Goal: Task Accomplishment & Management: Use online tool/utility

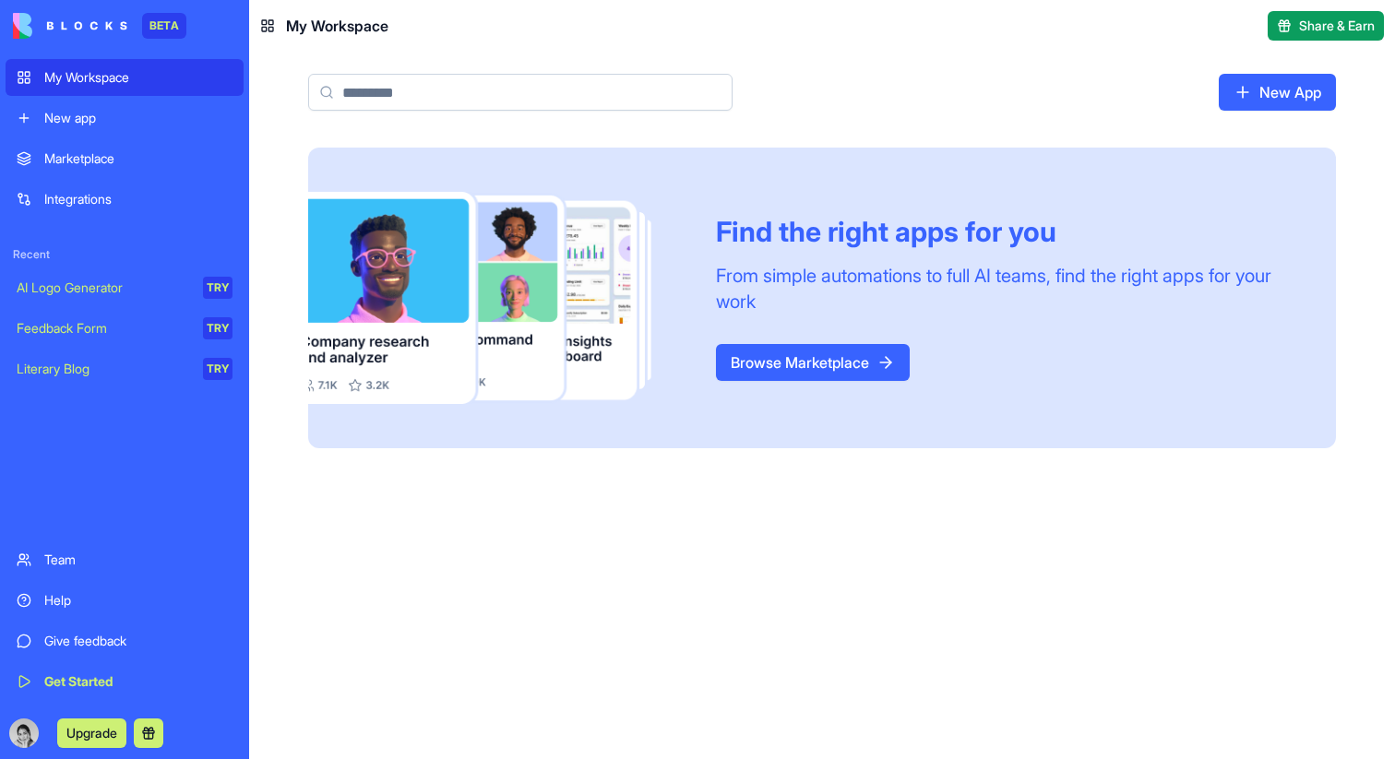
click at [1251, 86] on link "New App" at bounding box center [1276, 92] width 117 height 37
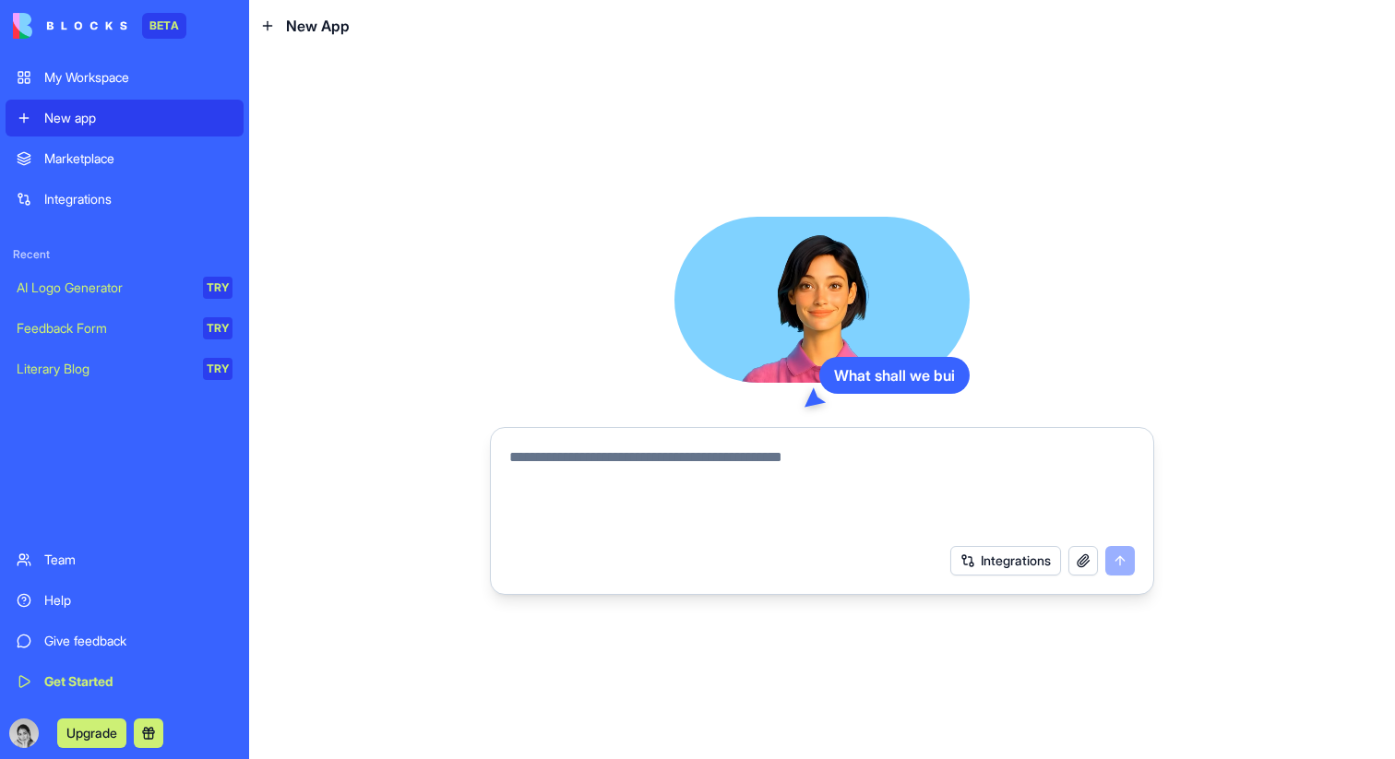
type textarea "**********"
click at [646, 463] on textarea at bounding box center [821, 490] width 625 height 89
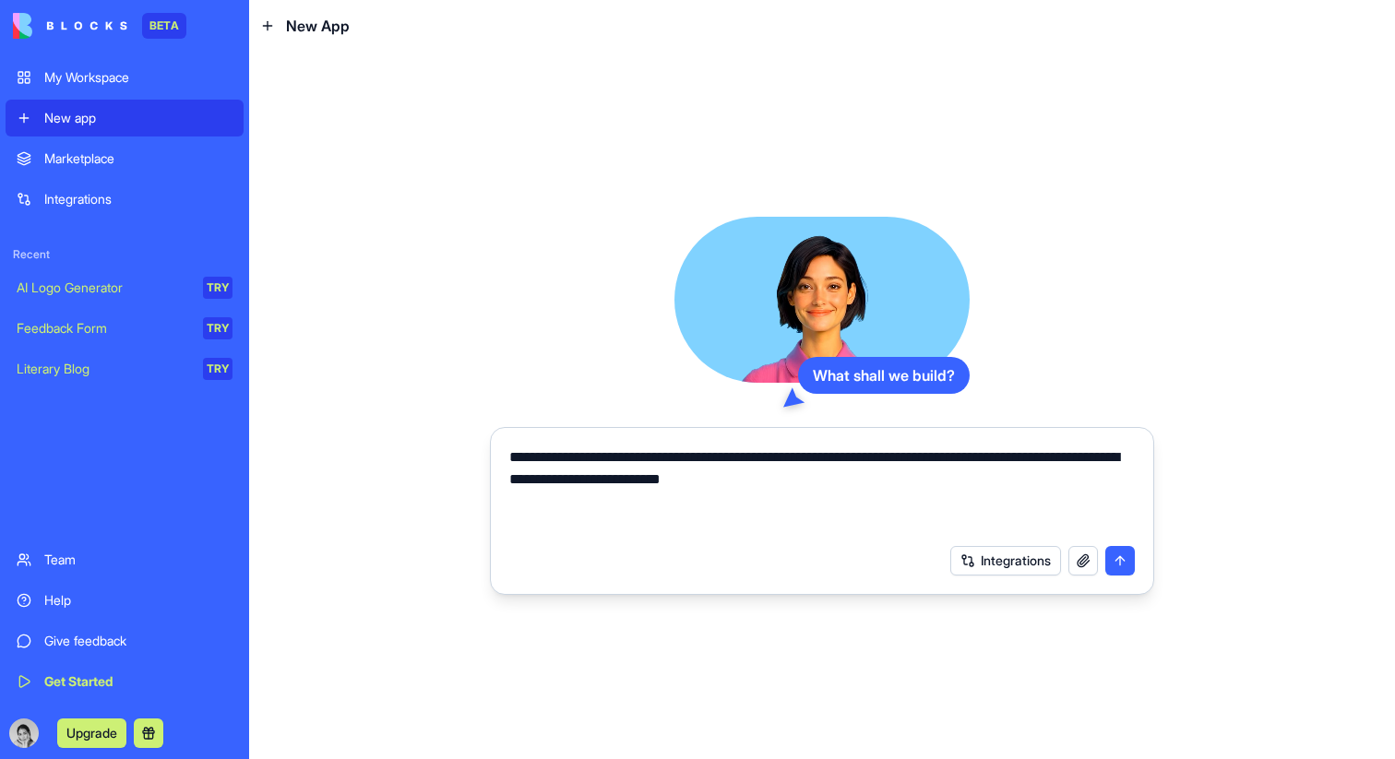
type textarea "**********"
click at [1122, 559] on button "submit" at bounding box center [1120, 561] width 30 height 30
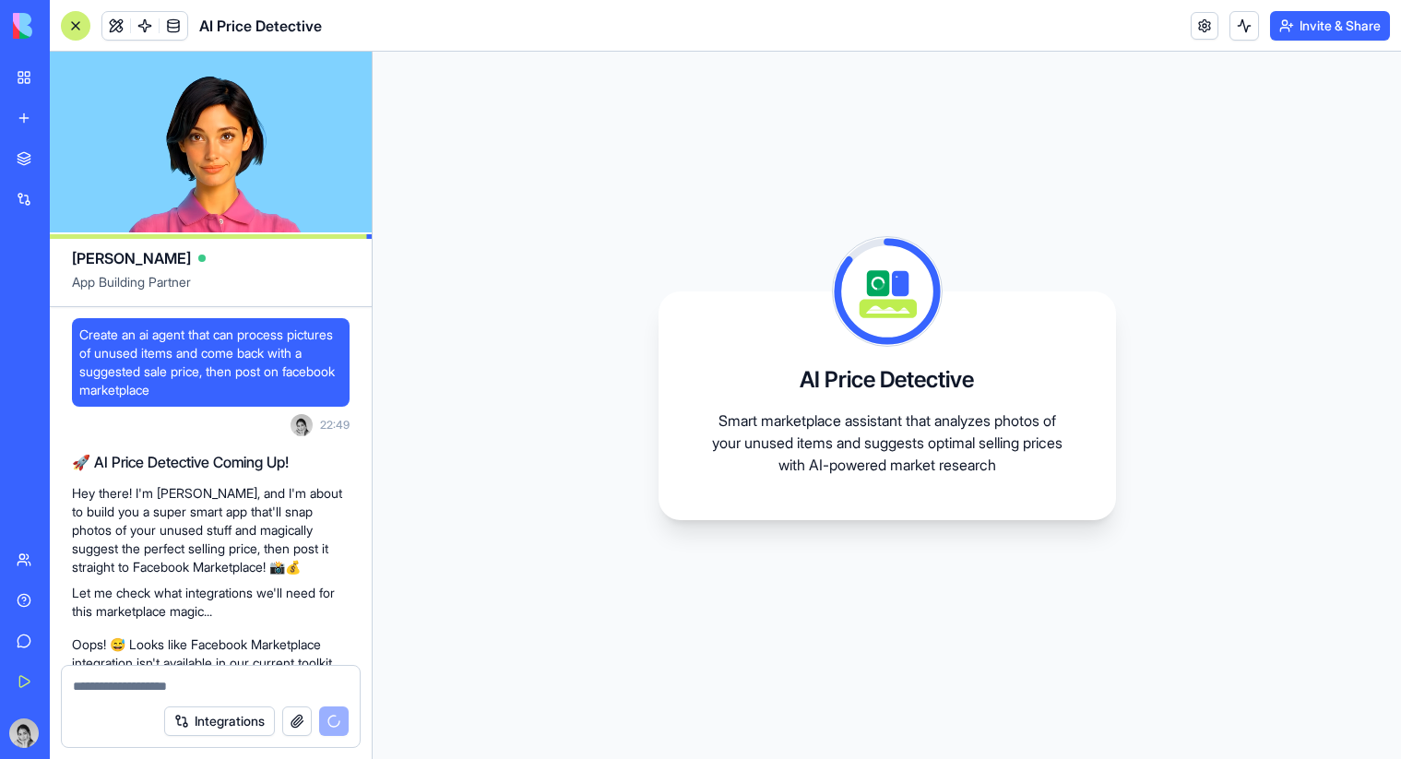
scroll to position [686, 0]
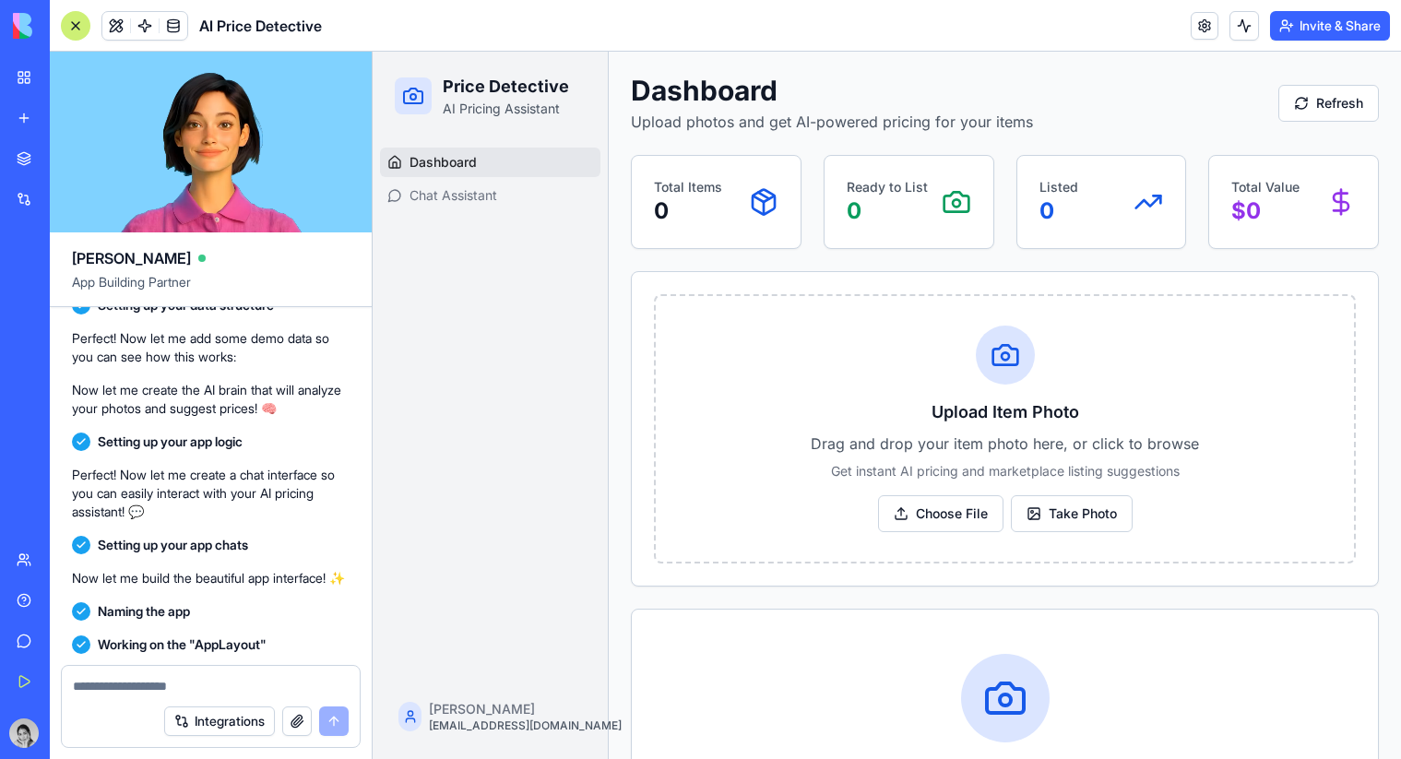
scroll to position [582, 0]
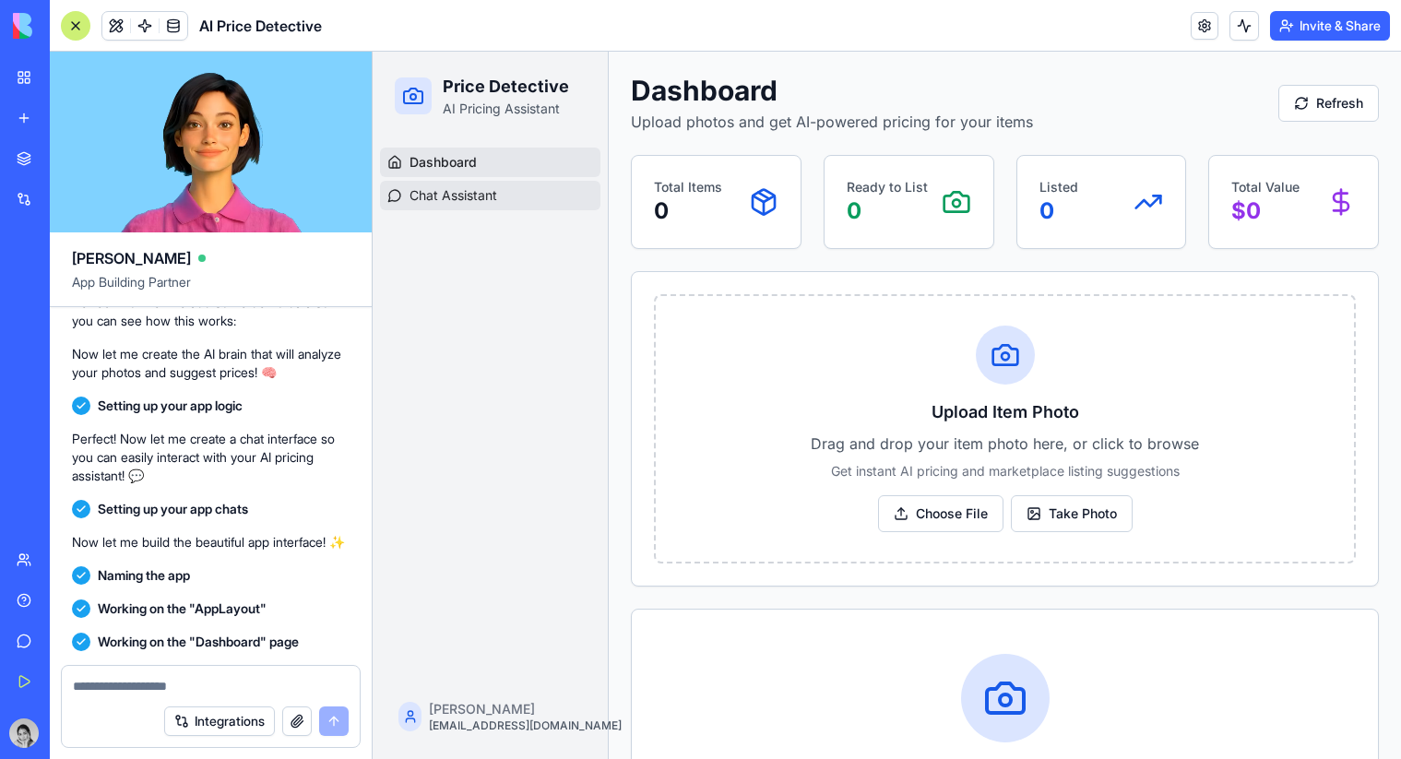
click at [475, 199] on span "Chat Assistant" at bounding box center [454, 195] width 88 height 18
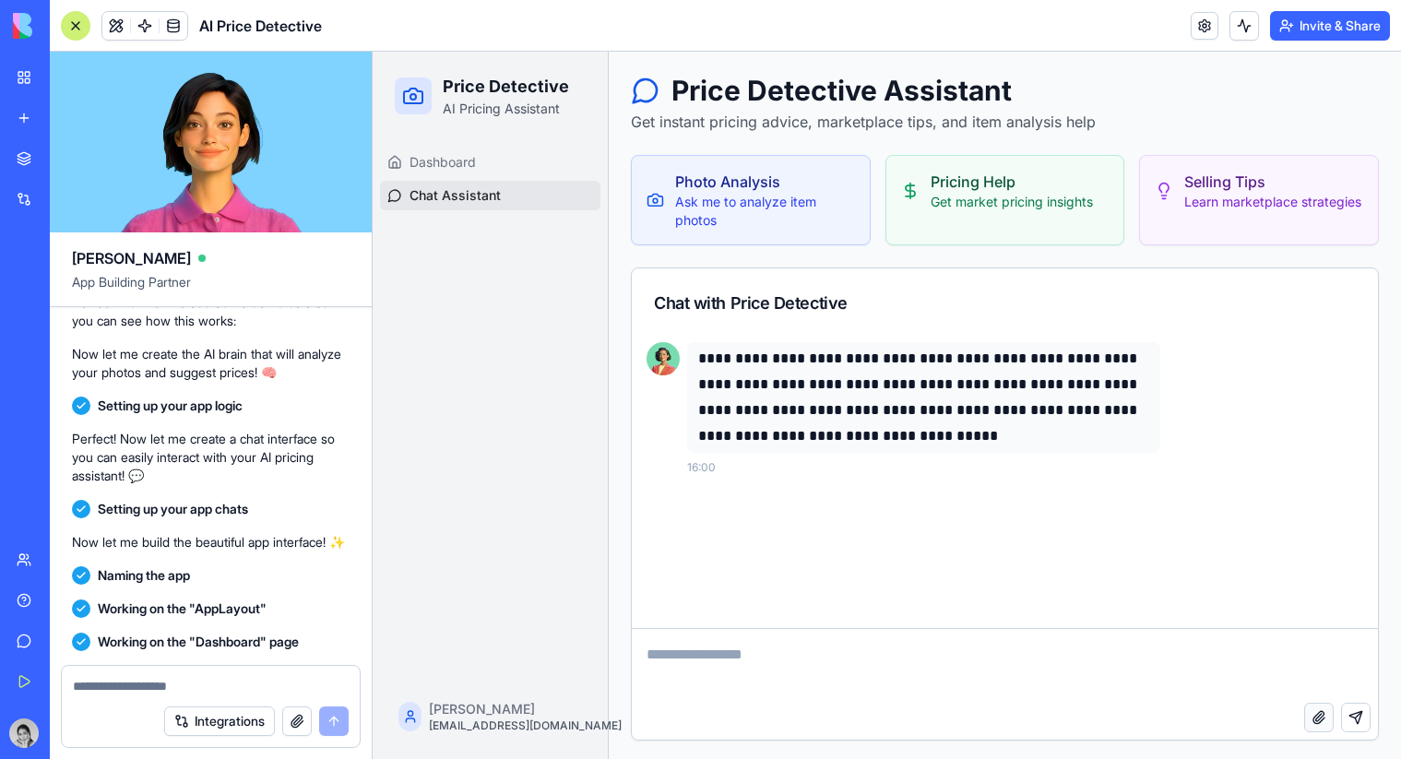
click at [1318, 717] on button "Attach file" at bounding box center [1319, 718] width 30 height 30
click at [1329, 721] on button "Attach file" at bounding box center [1319, 718] width 30 height 30
click at [1364, 714] on button "Send message" at bounding box center [1356, 718] width 30 height 30
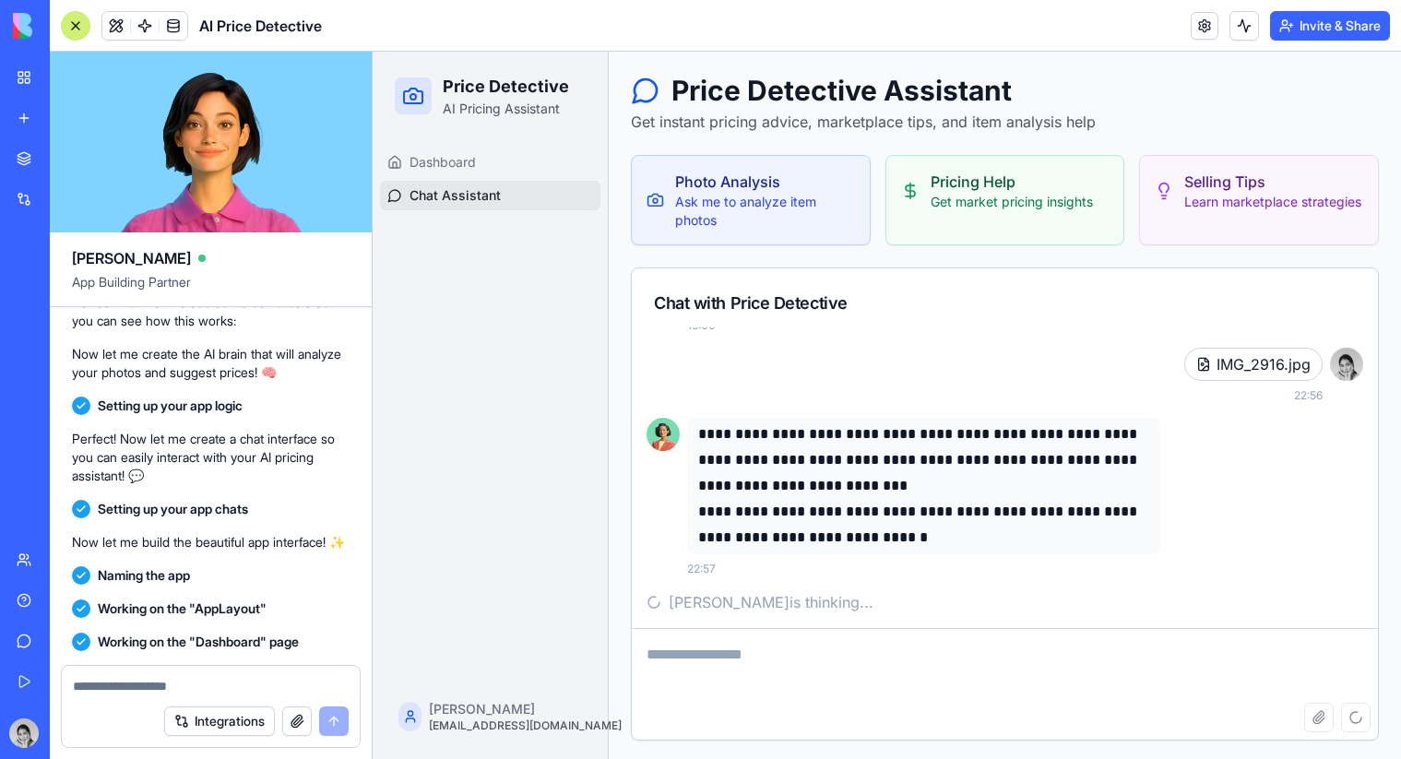
scroll to position [105, 0]
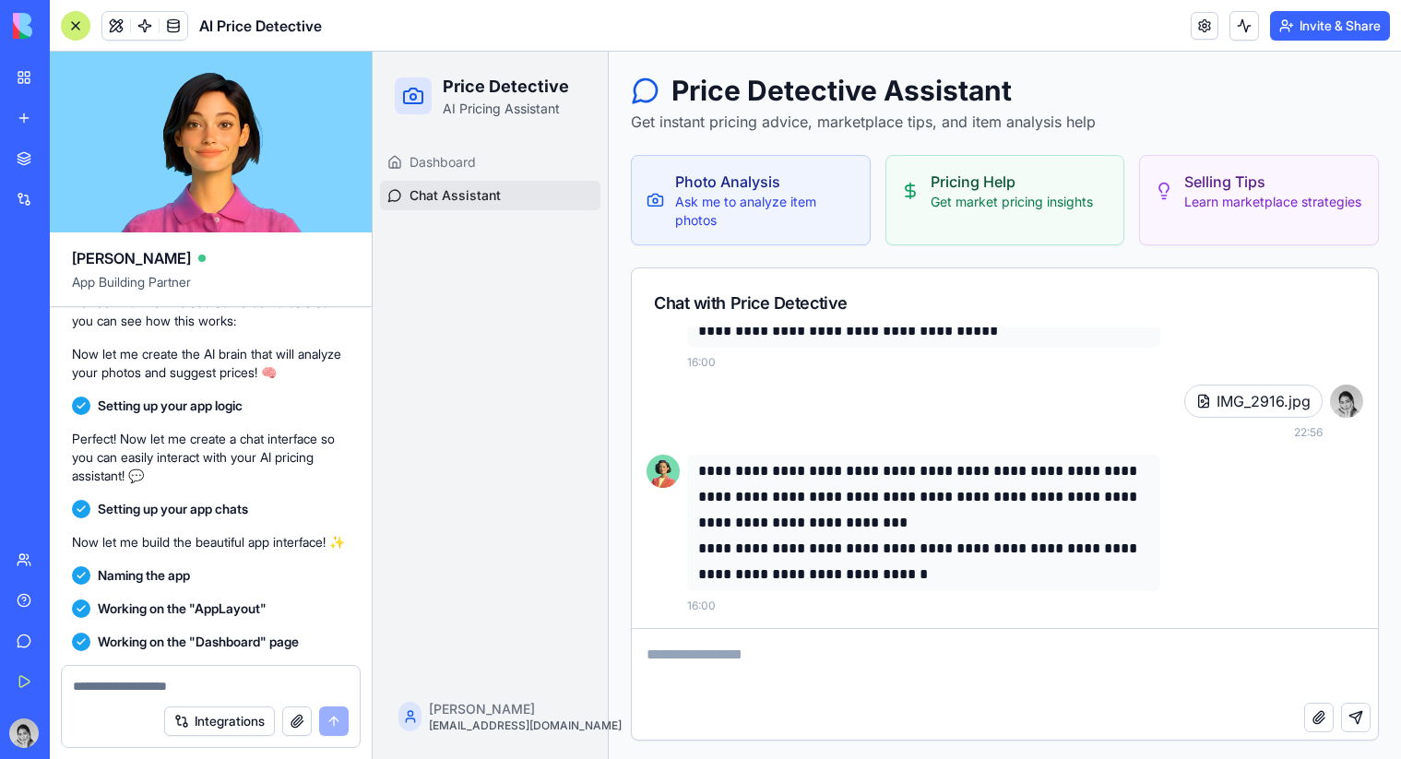
drag, startPoint x: 1321, startPoint y: 718, endPoint x: 1194, endPoint y: 668, distance: 136.7
click at [1192, 669] on div "Attach file Send message" at bounding box center [1005, 684] width 746 height 112
click at [1319, 725] on button "Attach file" at bounding box center [1319, 718] width 30 height 30
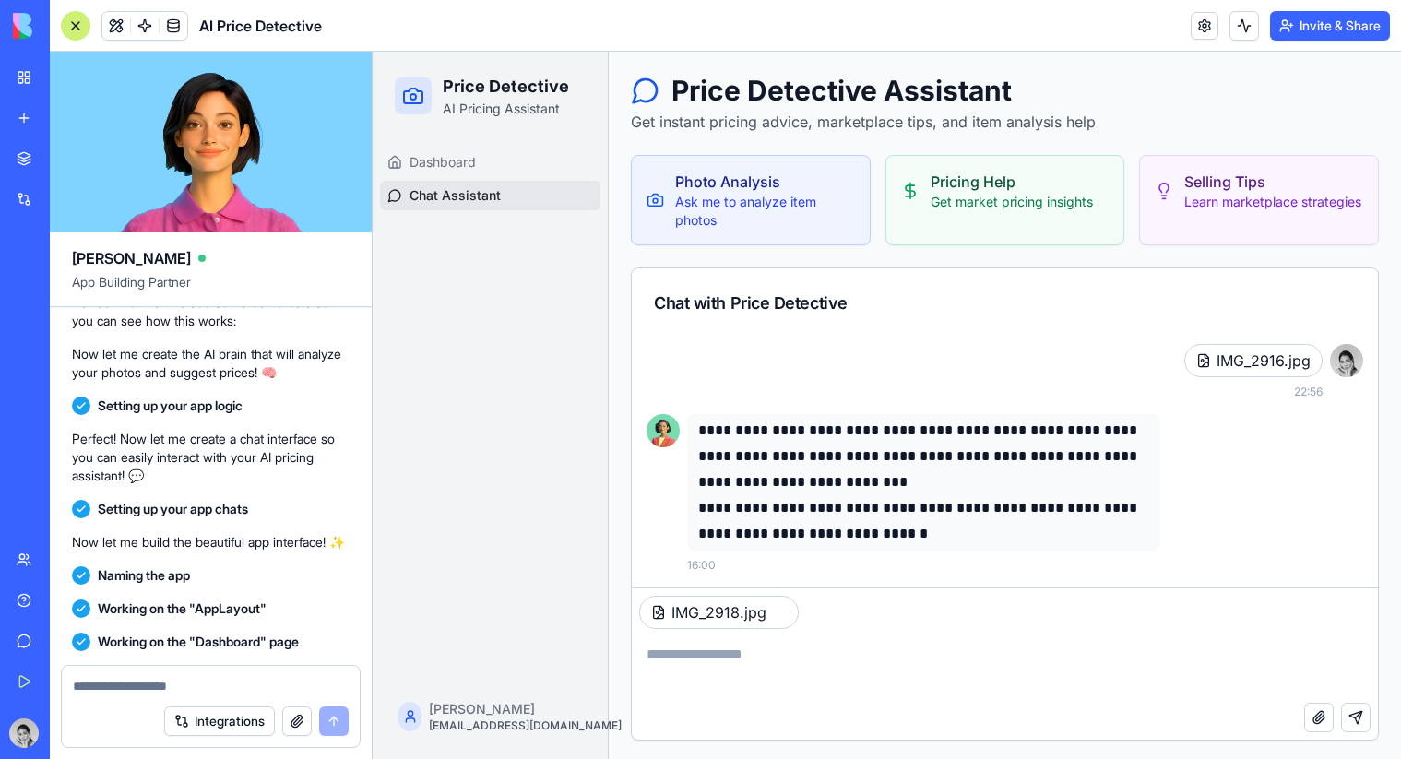
click at [916, 641] on textarea at bounding box center [1005, 666] width 746 height 74
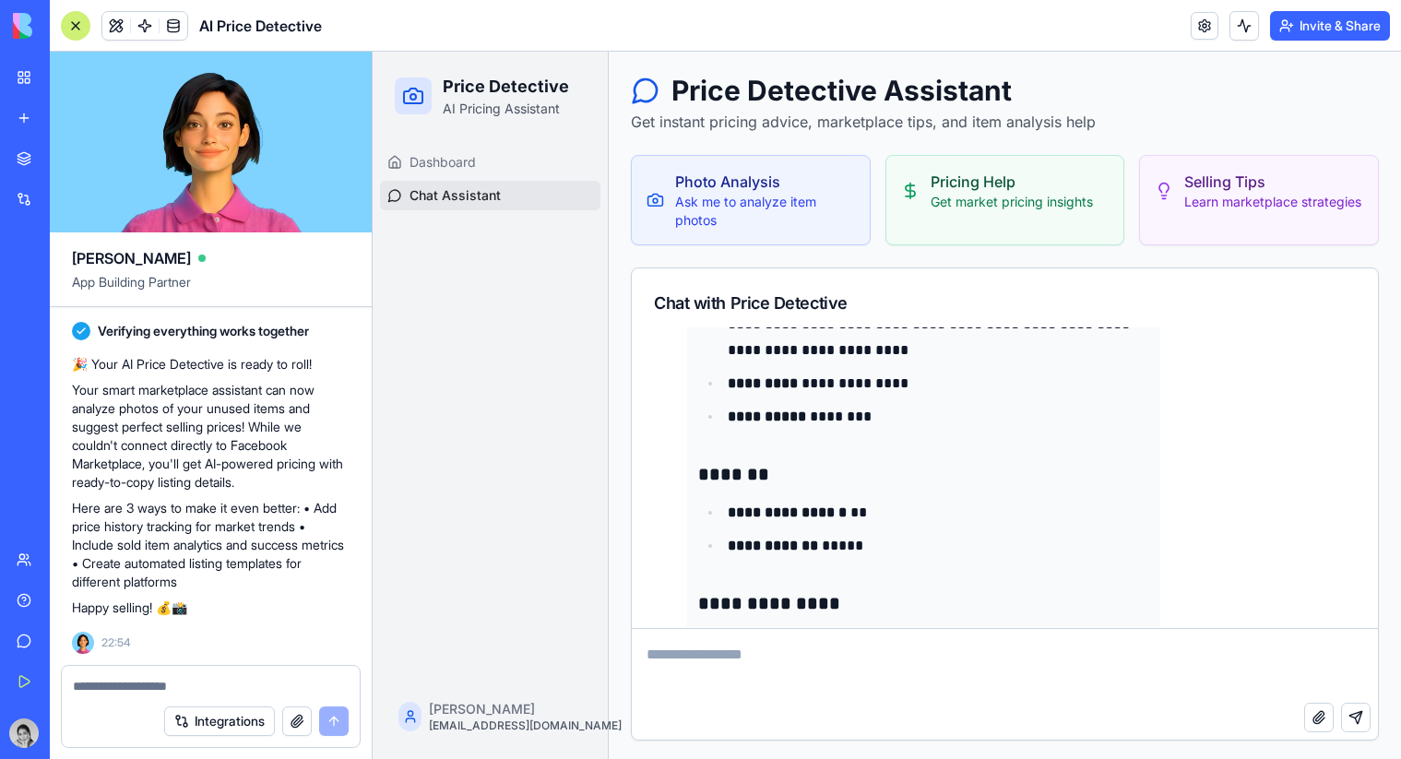
scroll to position [722, 0]
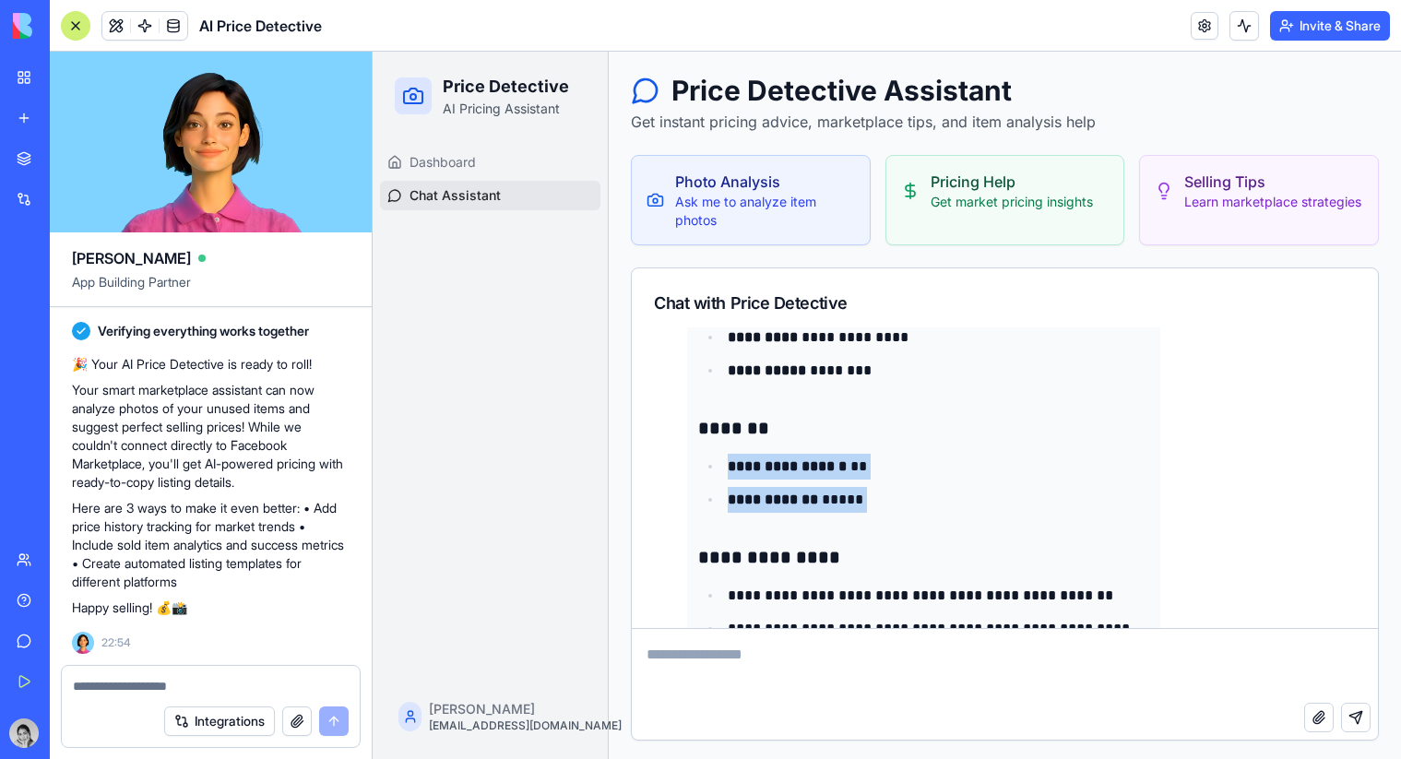
drag, startPoint x: 802, startPoint y: 453, endPoint x: 836, endPoint y: 520, distance: 75.5
click at [836, 520] on div "**********" at bounding box center [923, 467] width 451 height 764
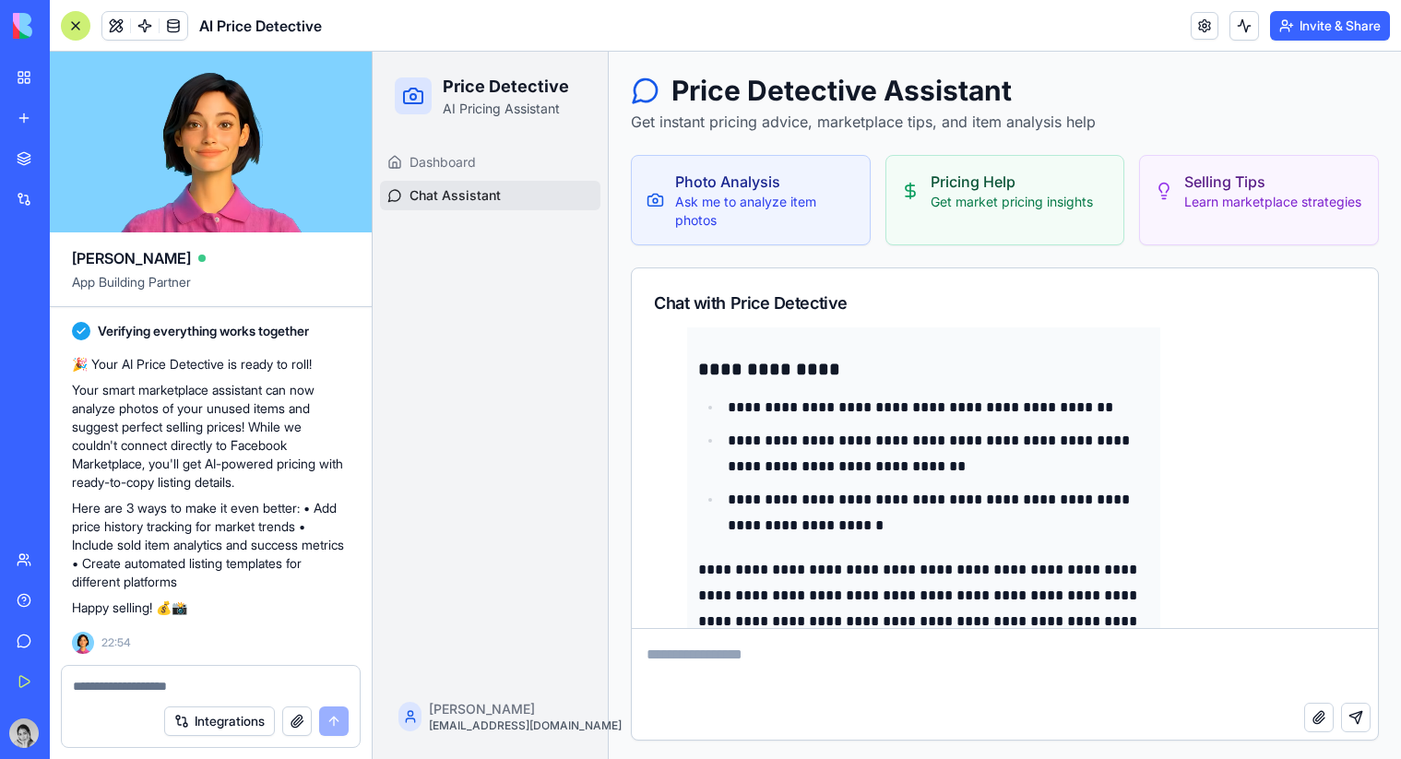
scroll to position [957, 0]
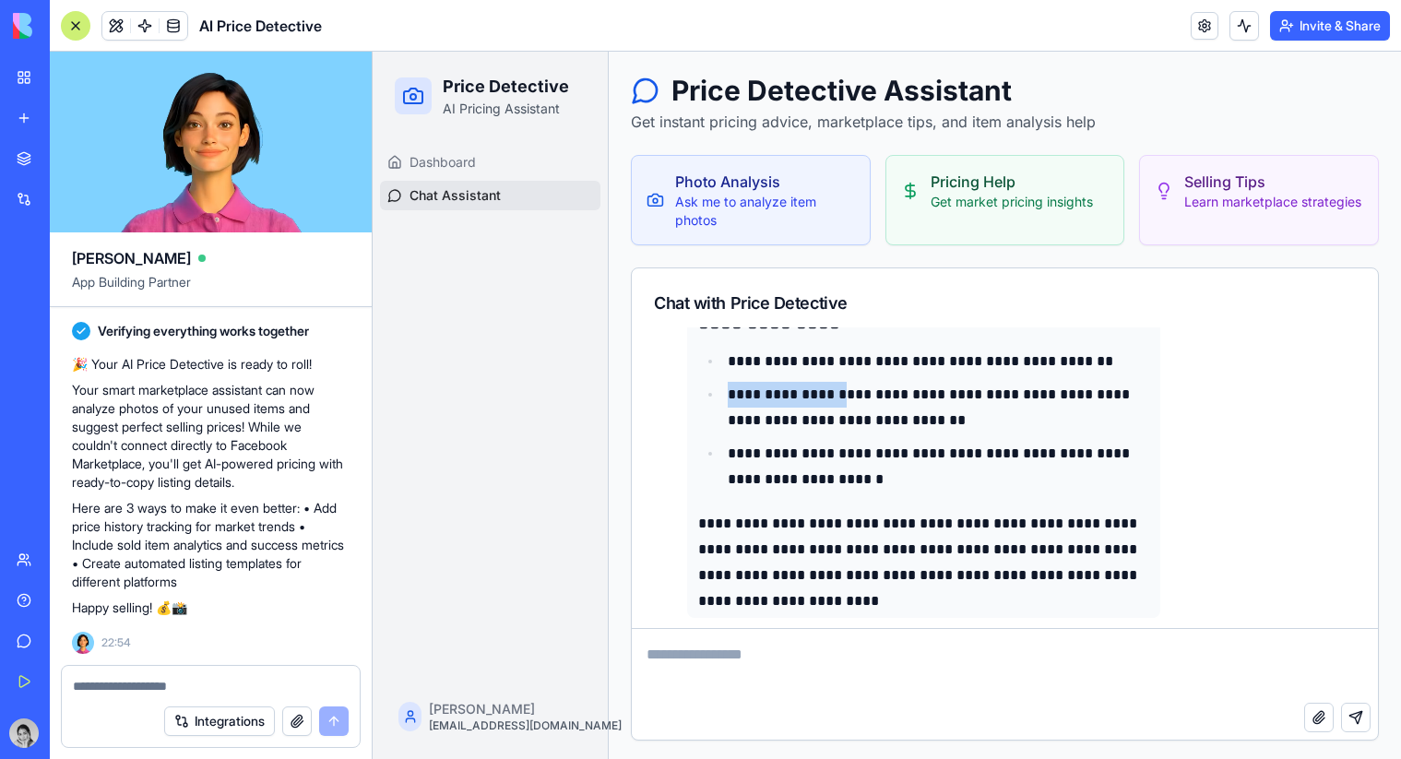
drag, startPoint x: 843, startPoint y: 378, endPoint x: 843, endPoint y: 393, distance: 14.8
click at [843, 393] on ul "**********" at bounding box center [923, 421] width 451 height 144
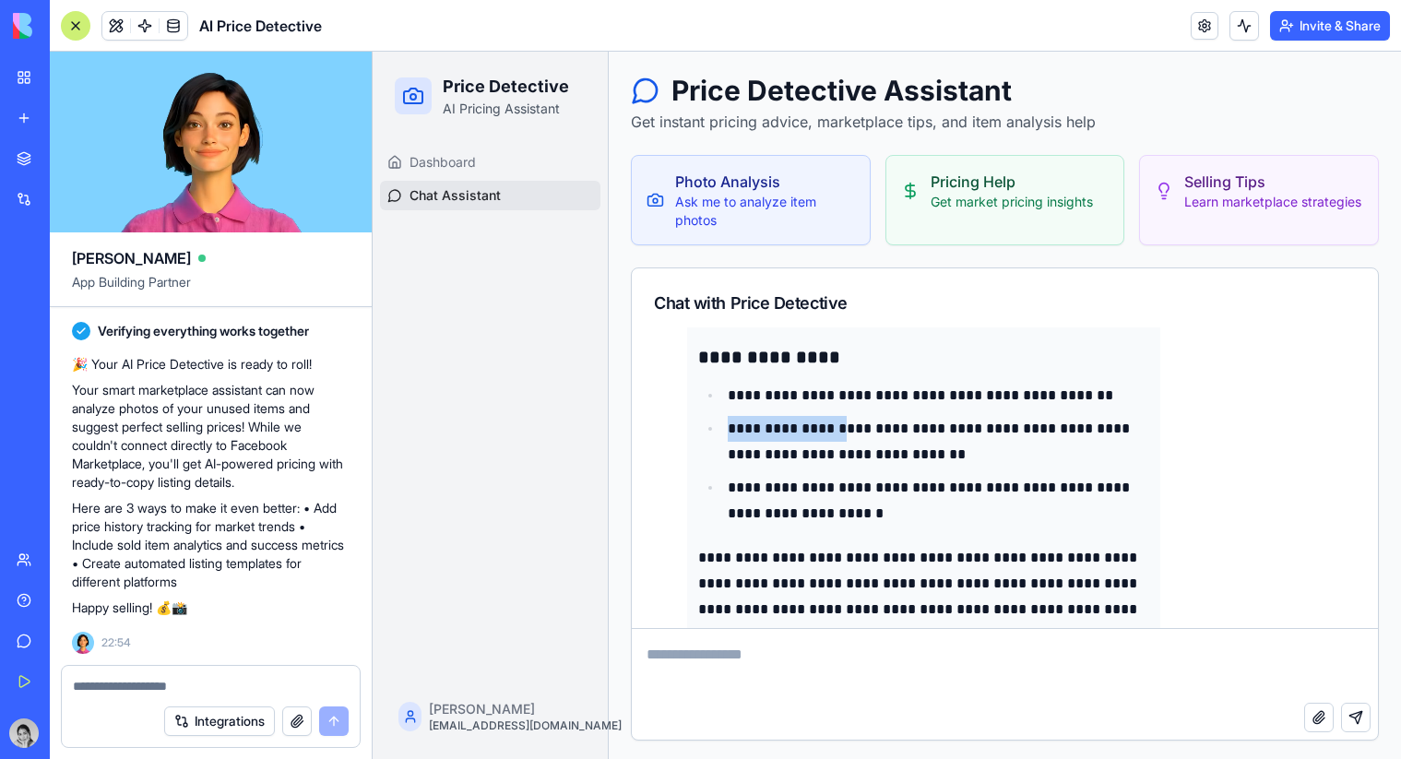
scroll to position [917, 0]
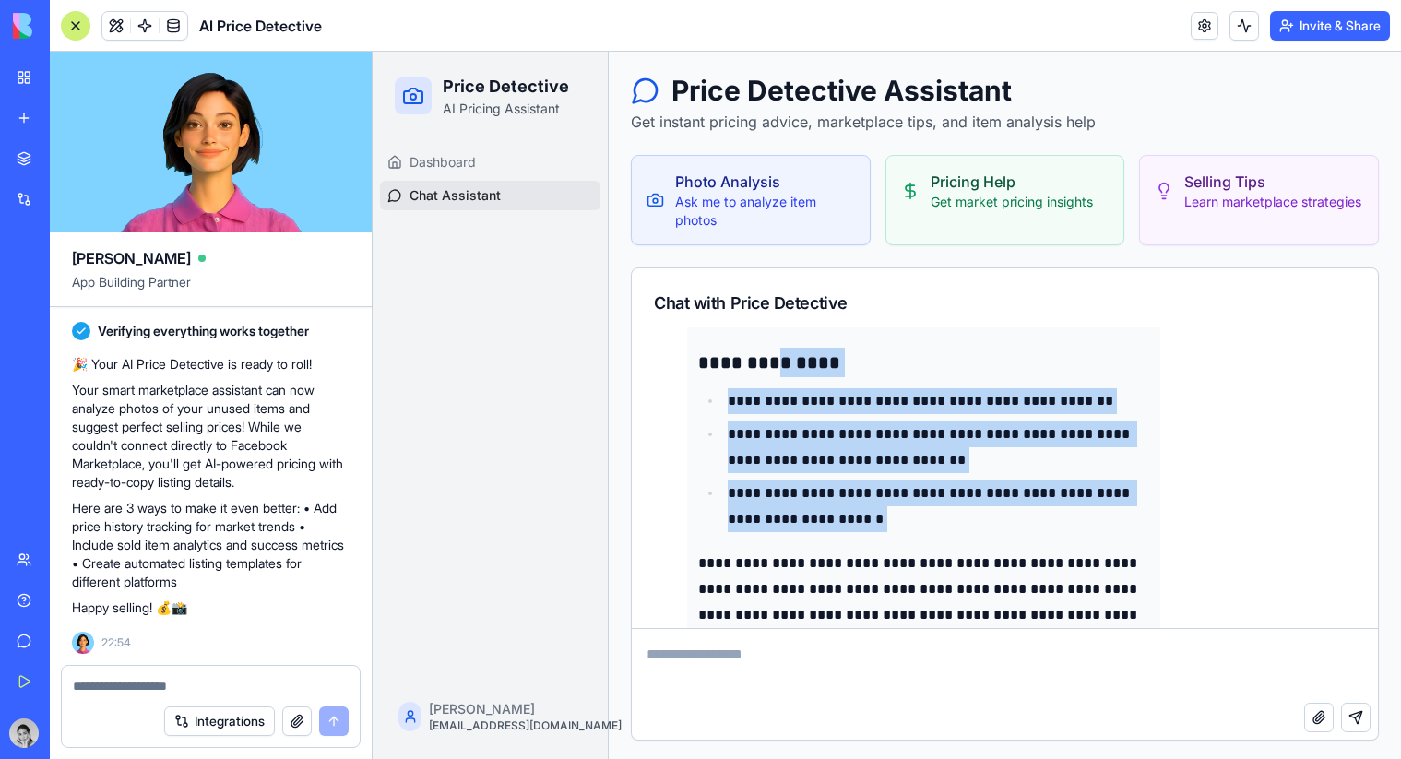
drag, startPoint x: 776, startPoint y: 363, endPoint x: 788, endPoint y: 540, distance: 176.6
click at [788, 542] on div "**********" at bounding box center [923, 272] width 451 height 764
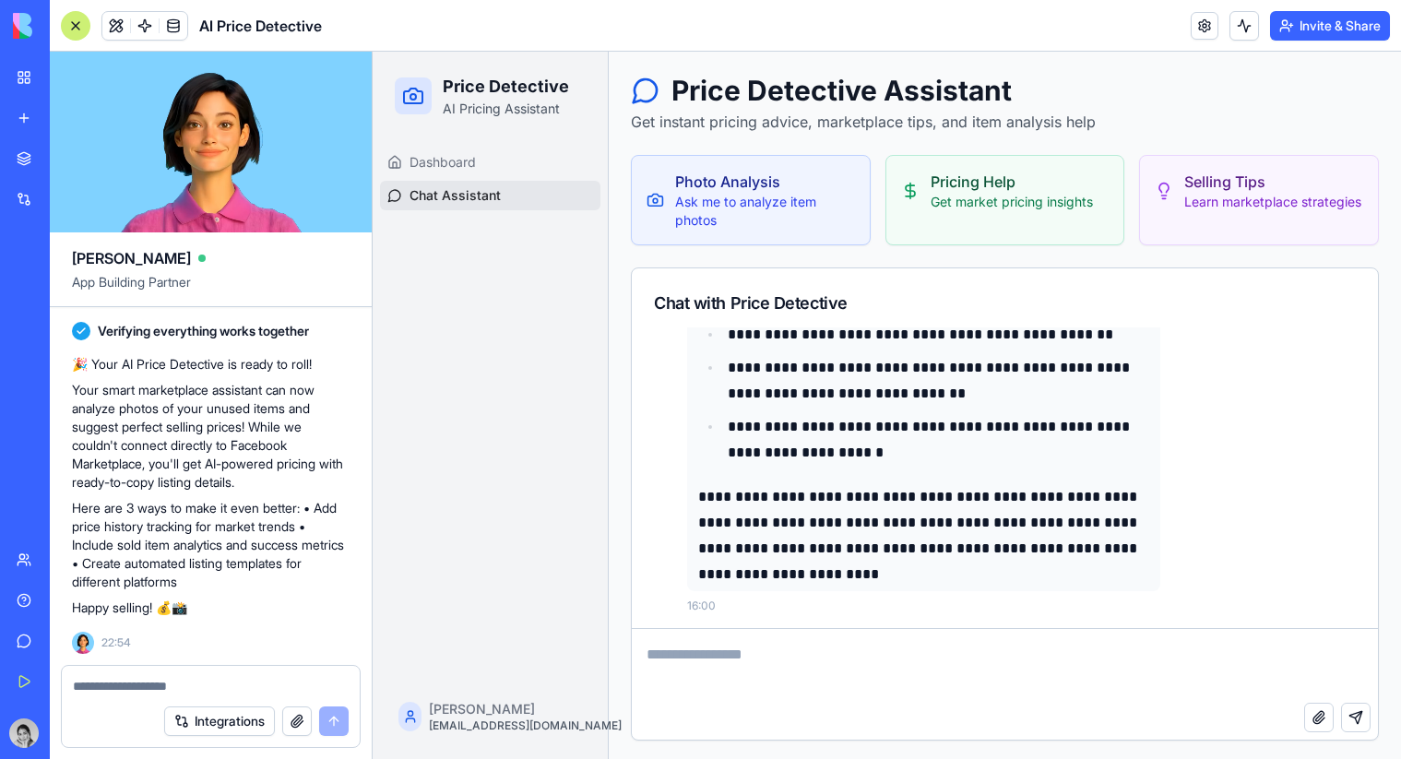
click at [715, 685] on textarea at bounding box center [1005, 666] width 746 height 74
click at [415, 160] on span "Dashboard" at bounding box center [443, 162] width 66 height 18
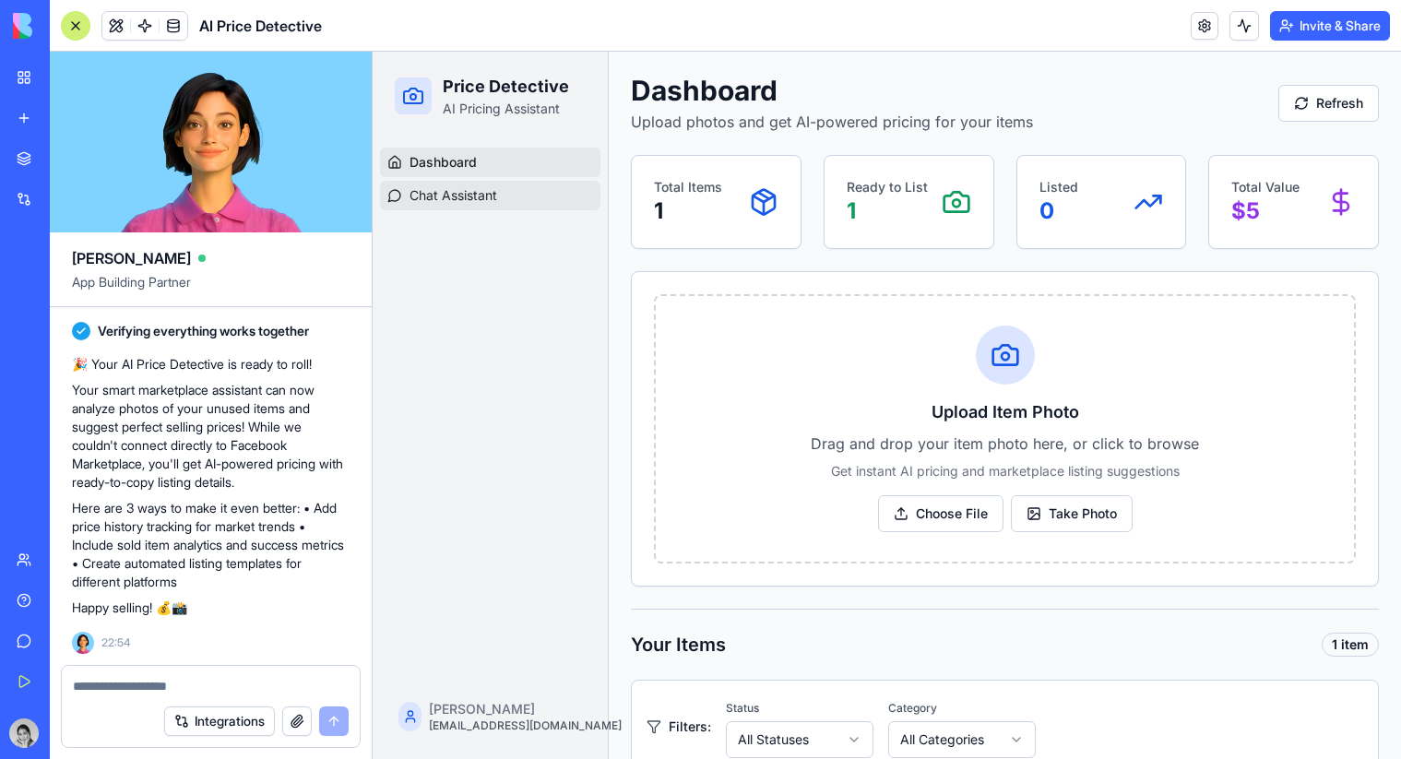
click at [419, 197] on span "Chat Assistant" at bounding box center [454, 195] width 88 height 18
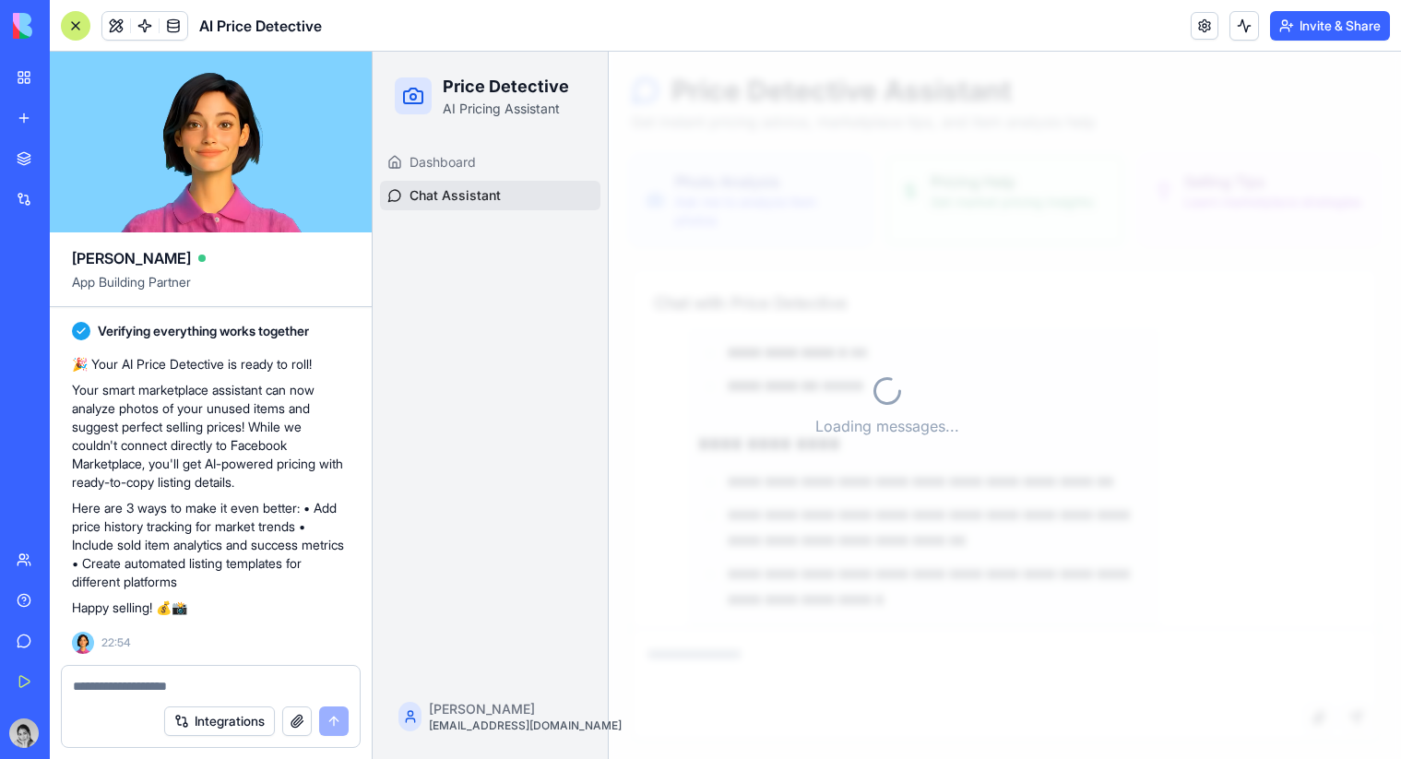
scroll to position [983, 0]
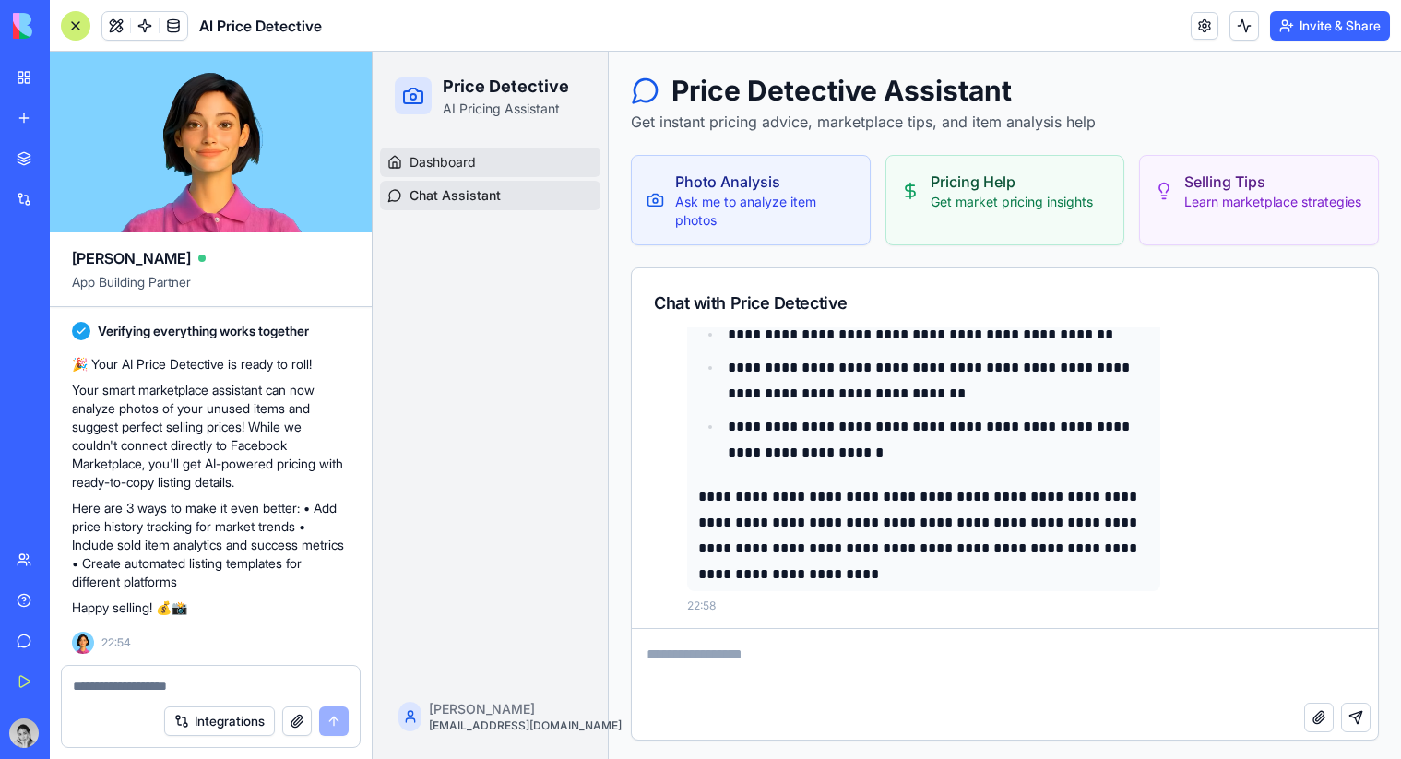
click at [497, 151] on link "Dashboard" at bounding box center [490, 163] width 220 height 30
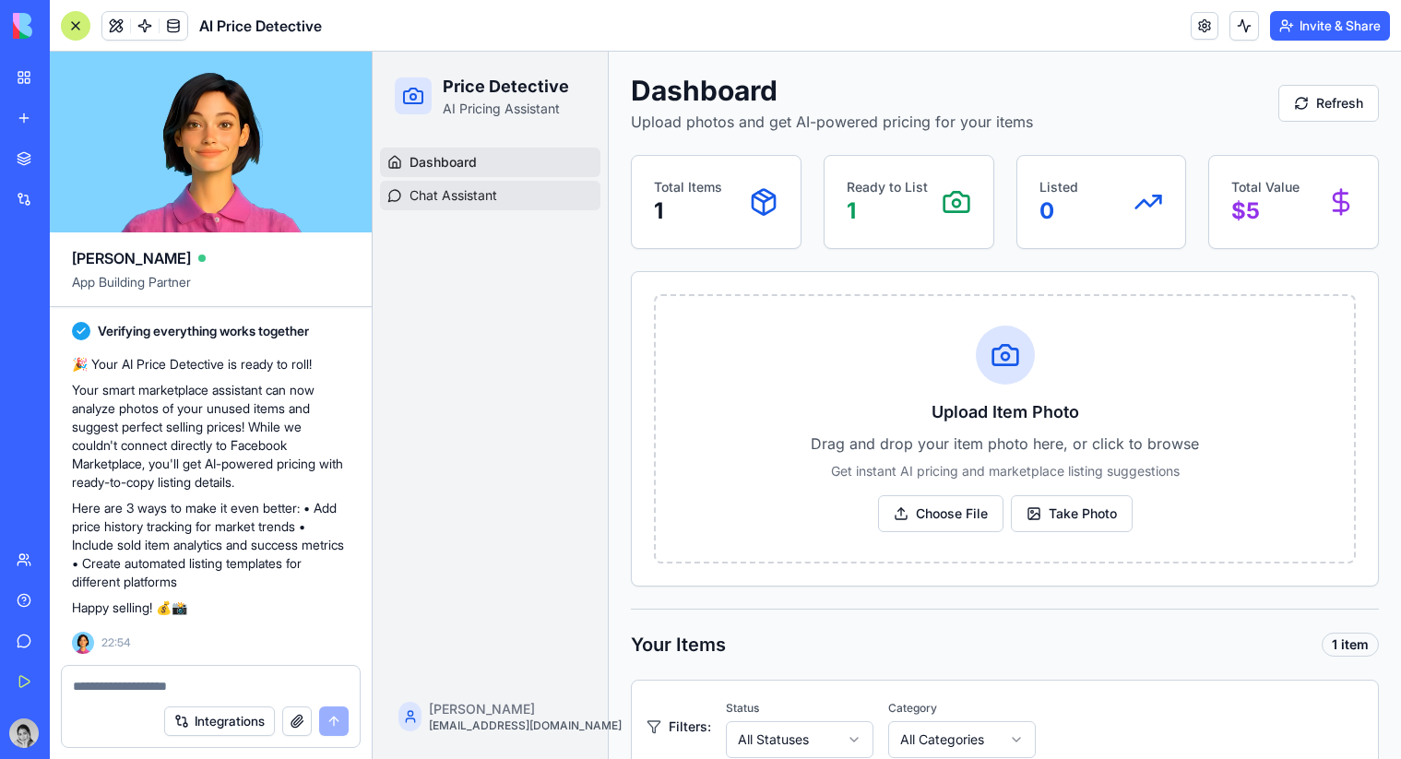
click at [479, 199] on span "Chat Assistant" at bounding box center [454, 195] width 88 height 18
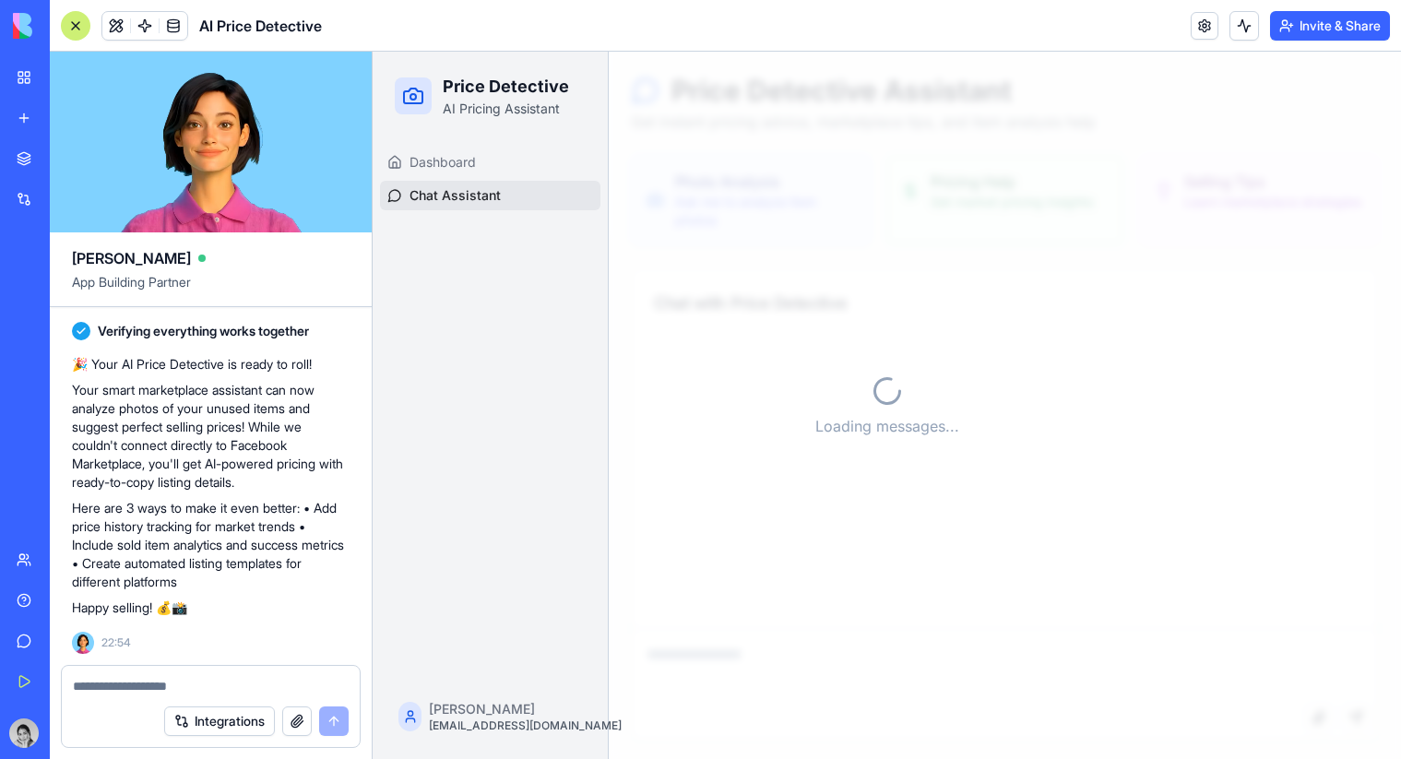
scroll to position [836, 0]
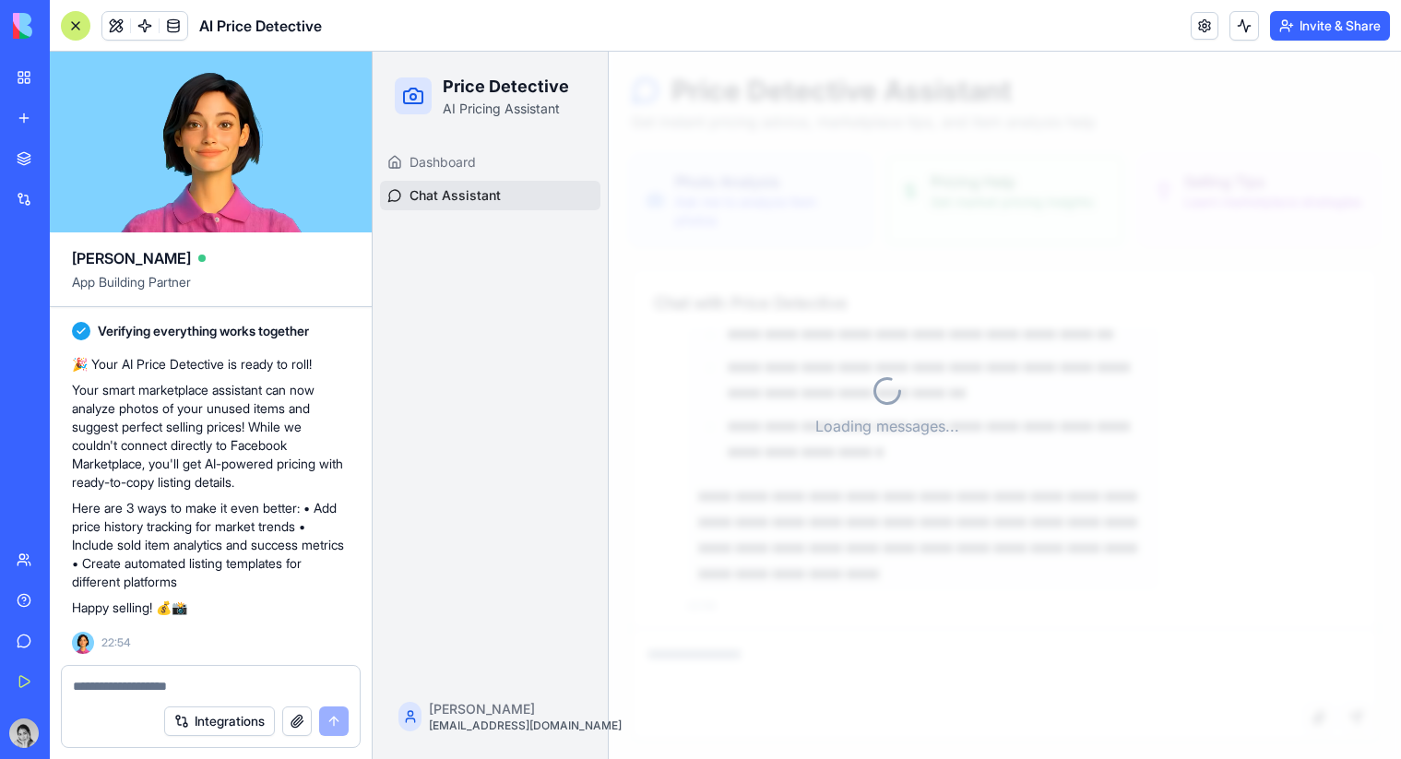
click at [11, 88] on link "My Workspace" at bounding box center [43, 77] width 74 height 37
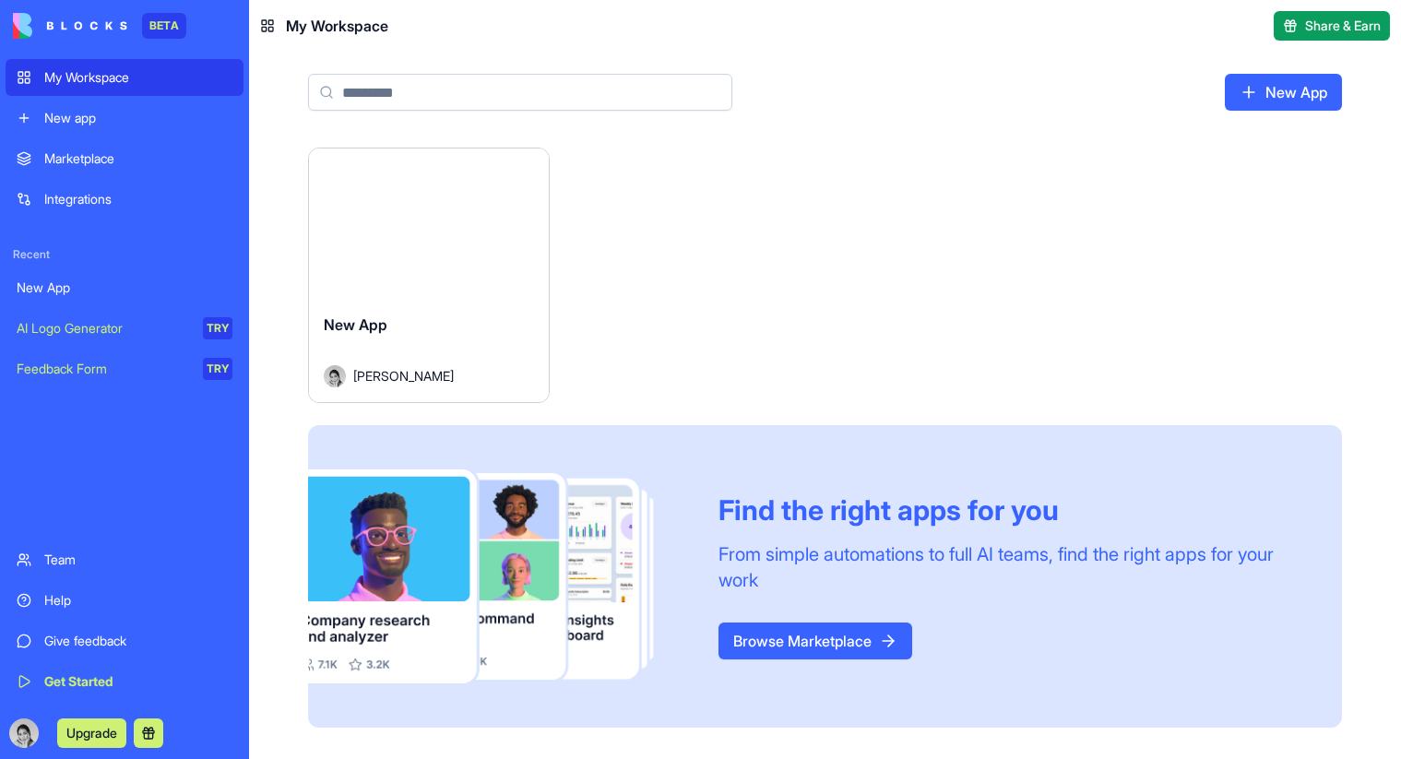
click at [426, 180] on div "Launch" at bounding box center [429, 224] width 240 height 150
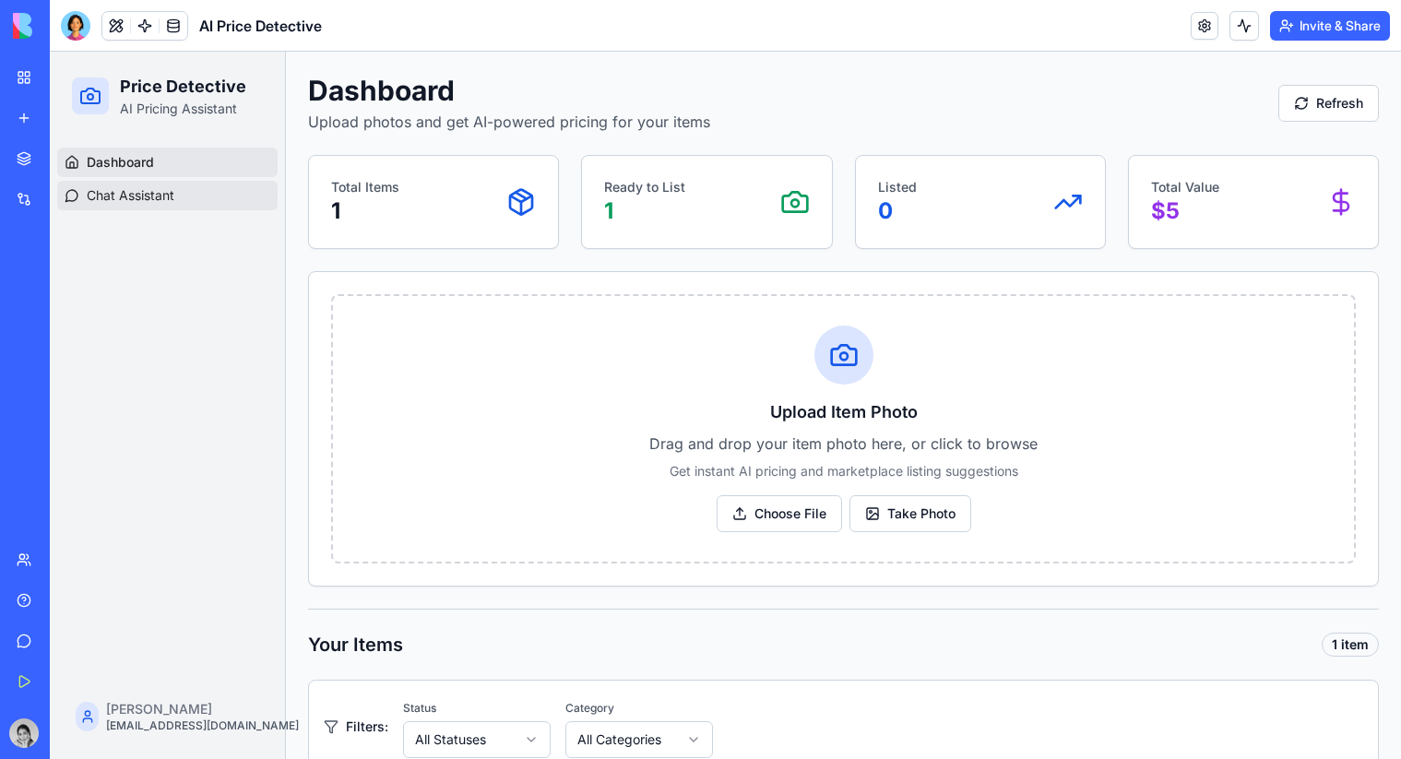
click at [198, 189] on link "Chat Assistant" at bounding box center [167, 196] width 220 height 30
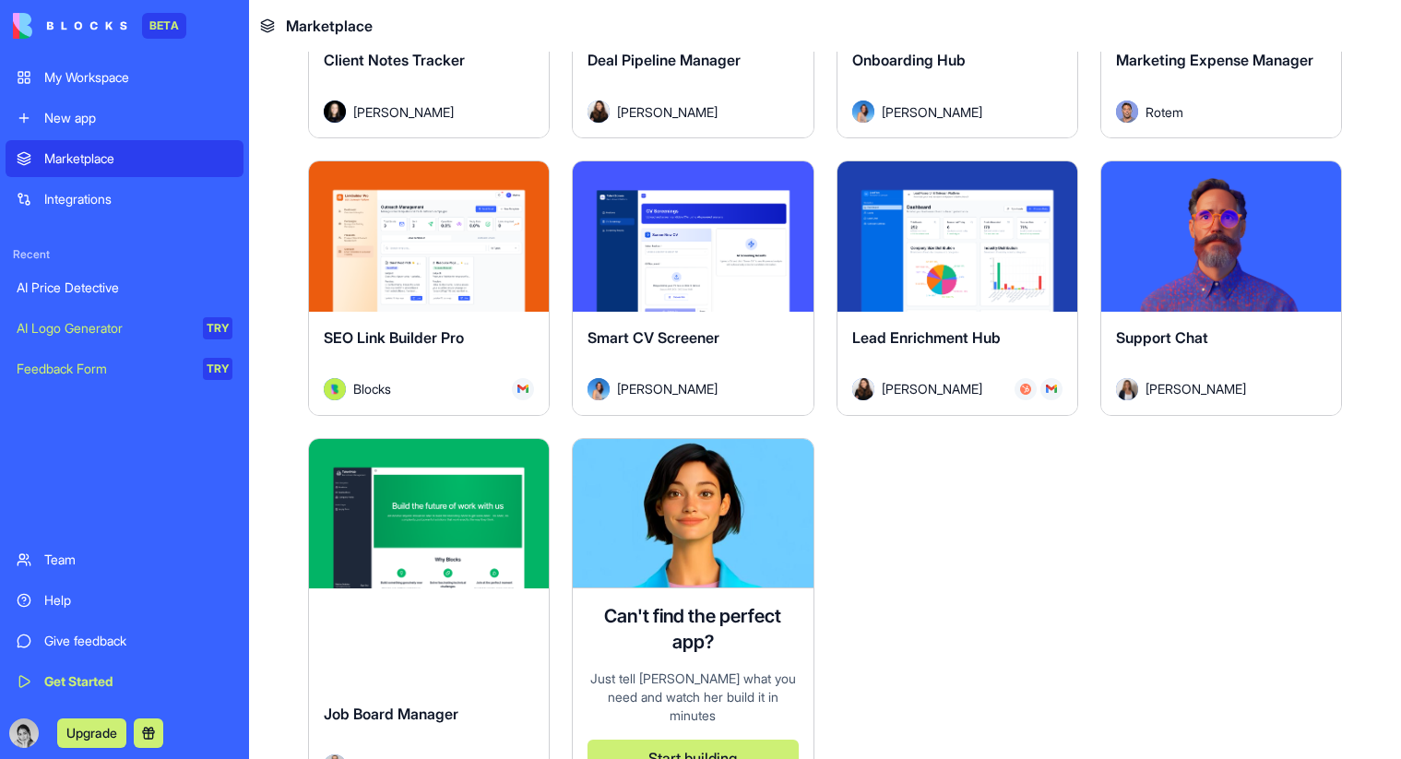
scroll to position [5003, 0]
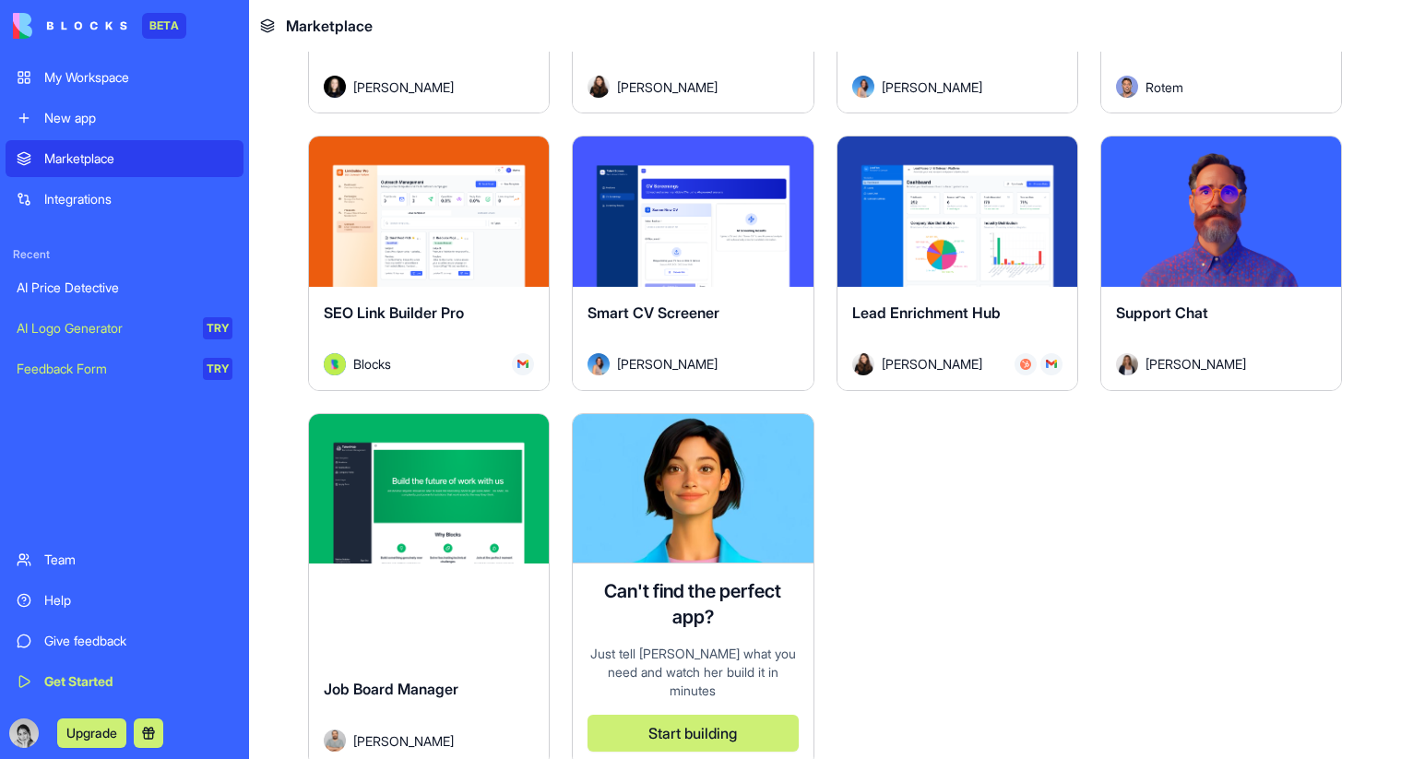
click at [124, 88] on link "My Workspace" at bounding box center [125, 77] width 238 height 37
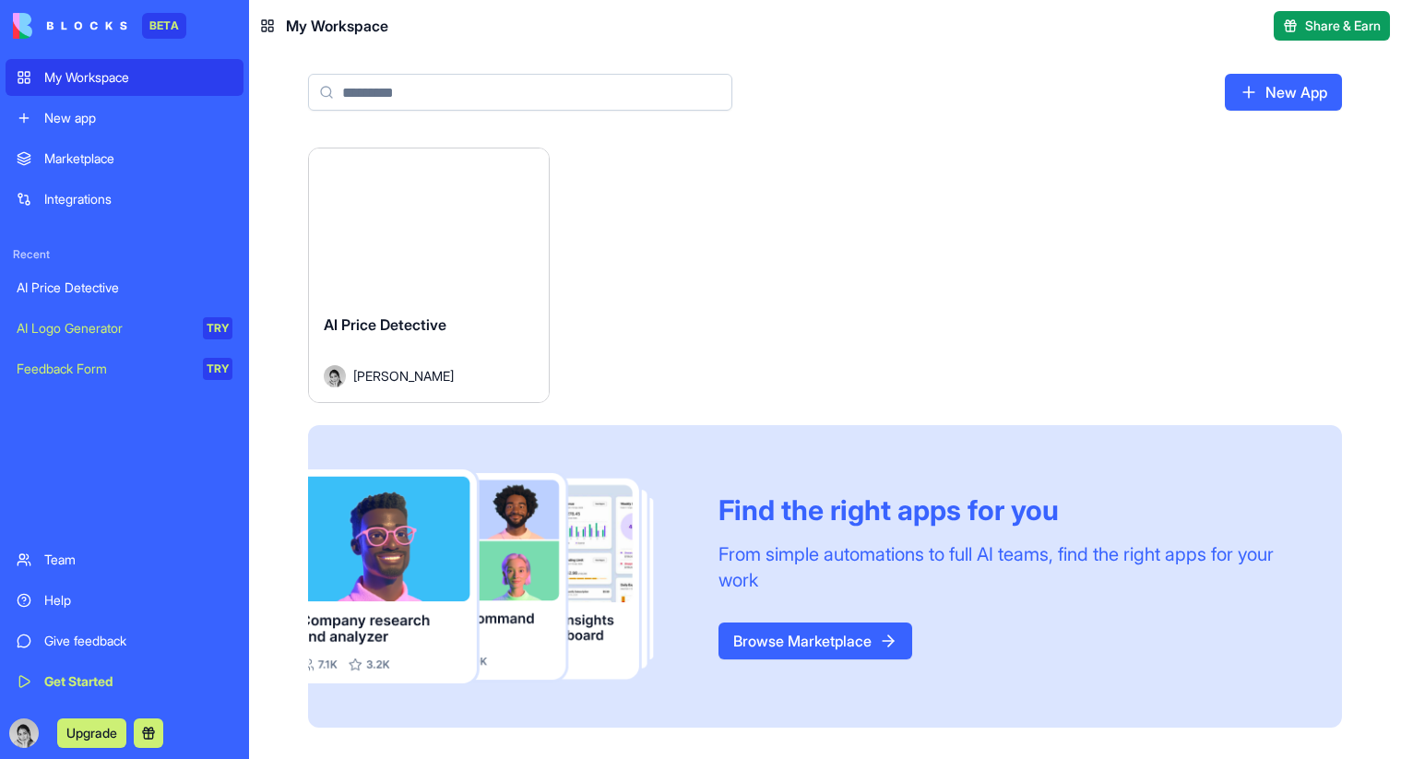
click at [121, 114] on div "New app" at bounding box center [138, 118] width 188 height 18
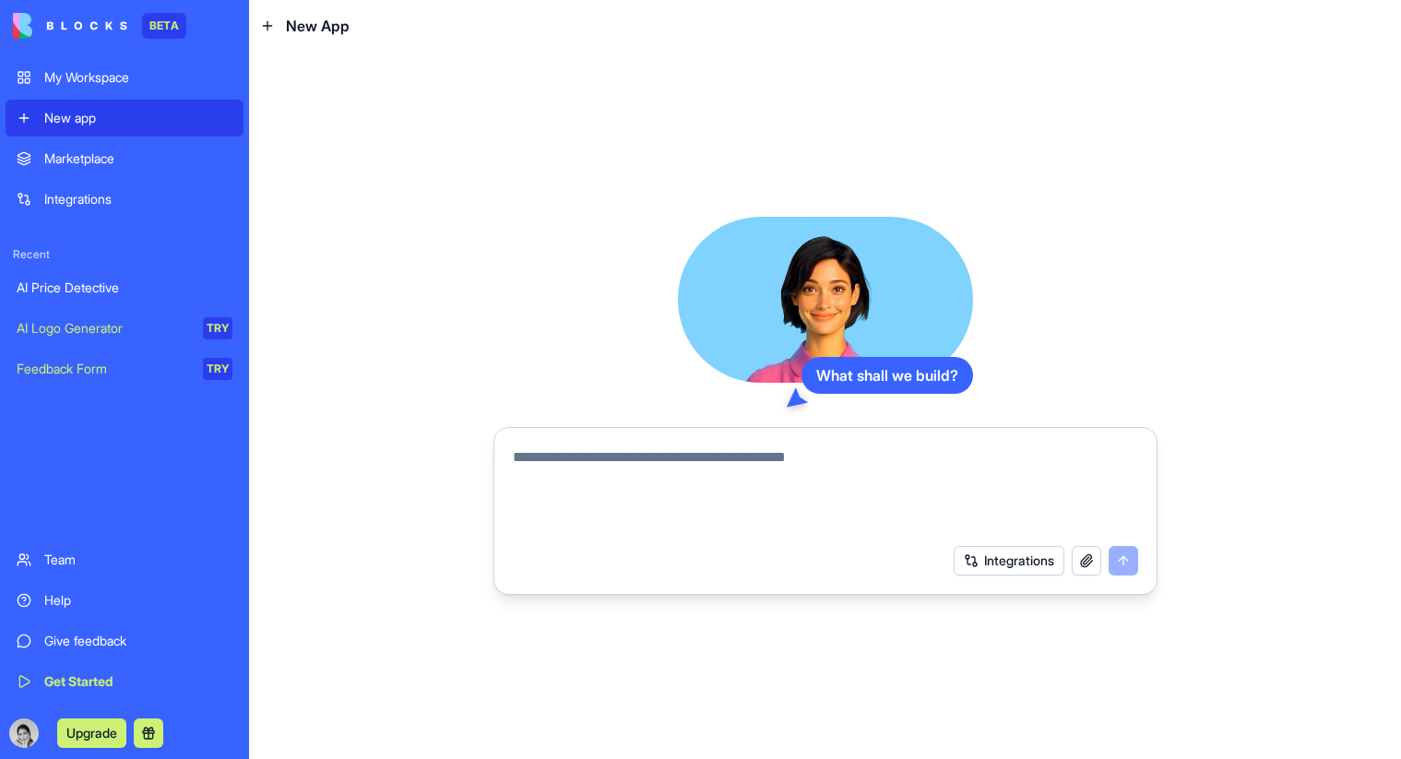
click at [117, 84] on div "My Workspace" at bounding box center [138, 77] width 188 height 18
